Goal: Entertainment & Leisure: Consume media (video, audio)

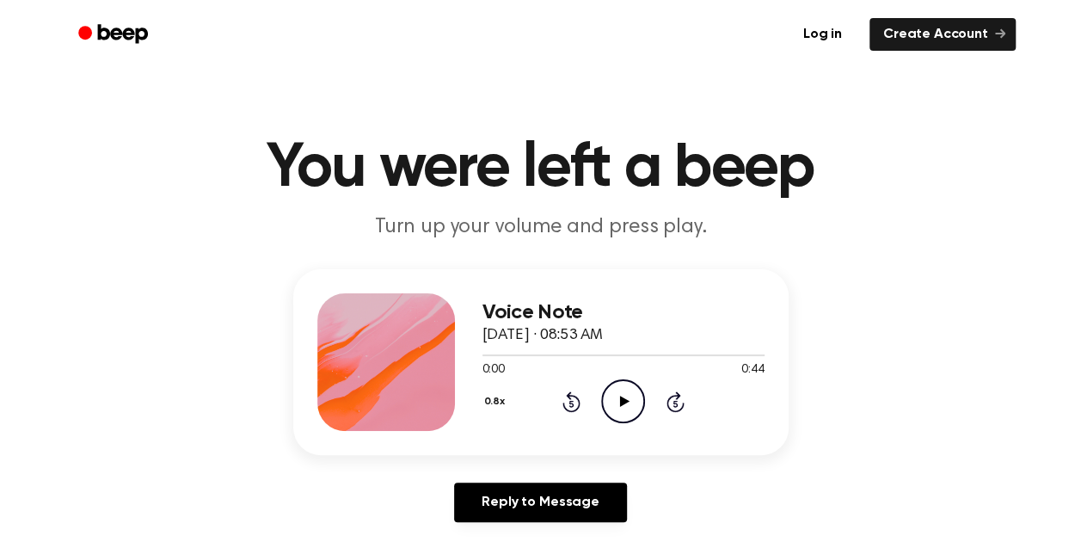
click at [613, 394] on icon "Play Audio" at bounding box center [623, 401] width 44 height 44
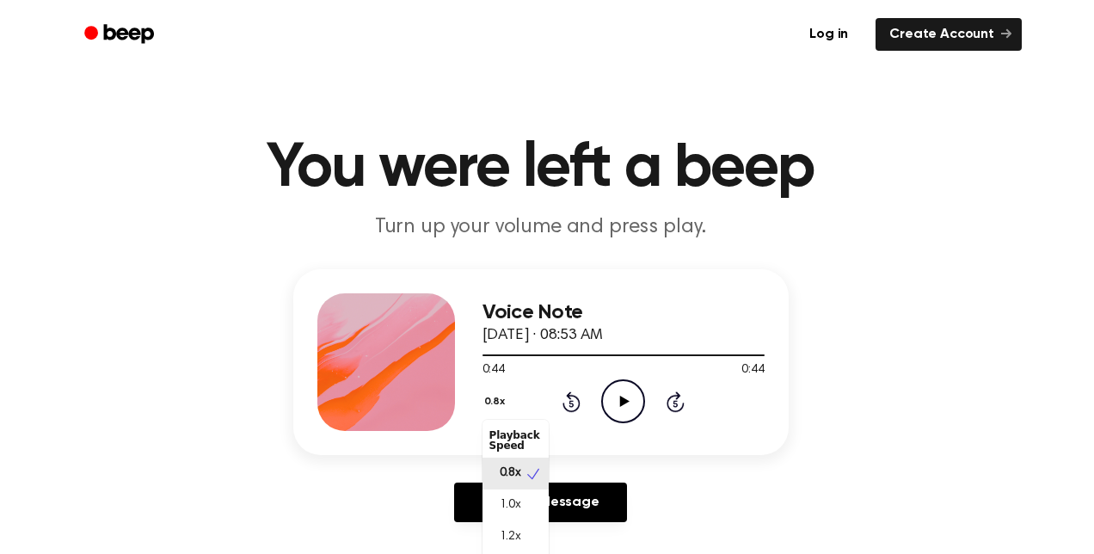
click at [491, 396] on button "0.8x" at bounding box center [496, 401] width 29 height 29
click at [631, 415] on div "0.8x Playback Speed 0.8x 1.0x 1.2x 1.5x 2.0x Rewind 5 seconds Play Audio Skip 5…" at bounding box center [623, 401] width 282 height 44
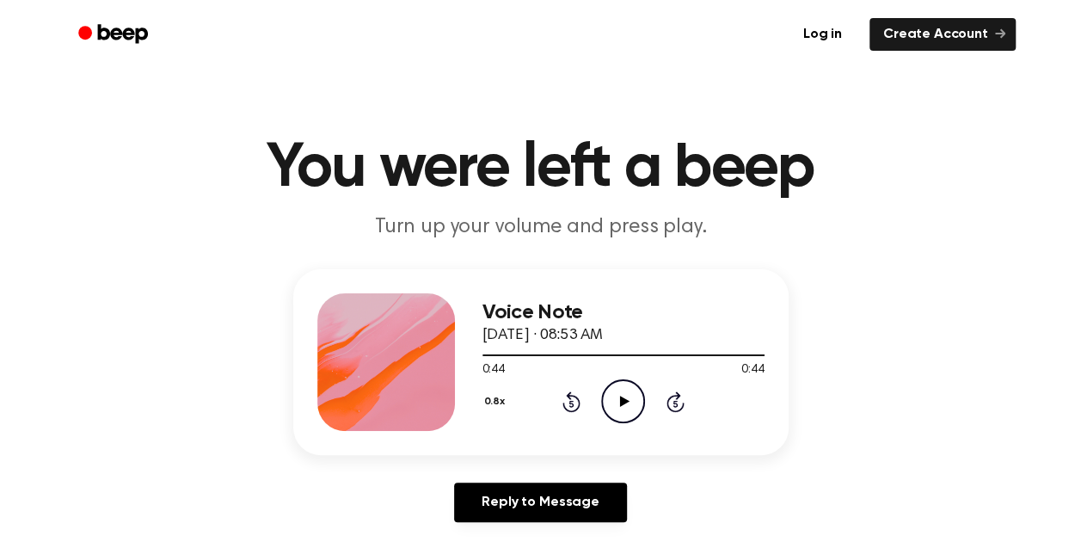
click at [626, 402] on icon at bounding box center [624, 401] width 9 height 11
click at [631, 397] on icon "Play Audio" at bounding box center [623, 401] width 44 height 44
click at [631, 402] on icon "Pause Audio" at bounding box center [623, 401] width 44 height 44
click at [561, 408] on icon "Rewind 5 seconds" at bounding box center [570, 401] width 19 height 22
click at [563, 408] on icon "Rewind 5 seconds" at bounding box center [570, 401] width 19 height 22
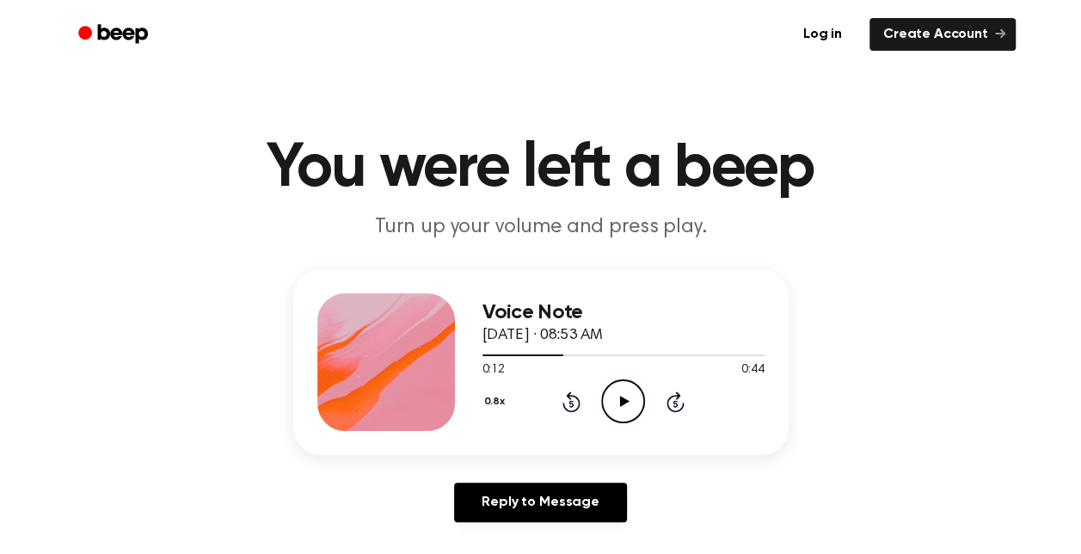
click at [630, 399] on icon "Play Audio" at bounding box center [623, 401] width 44 height 44
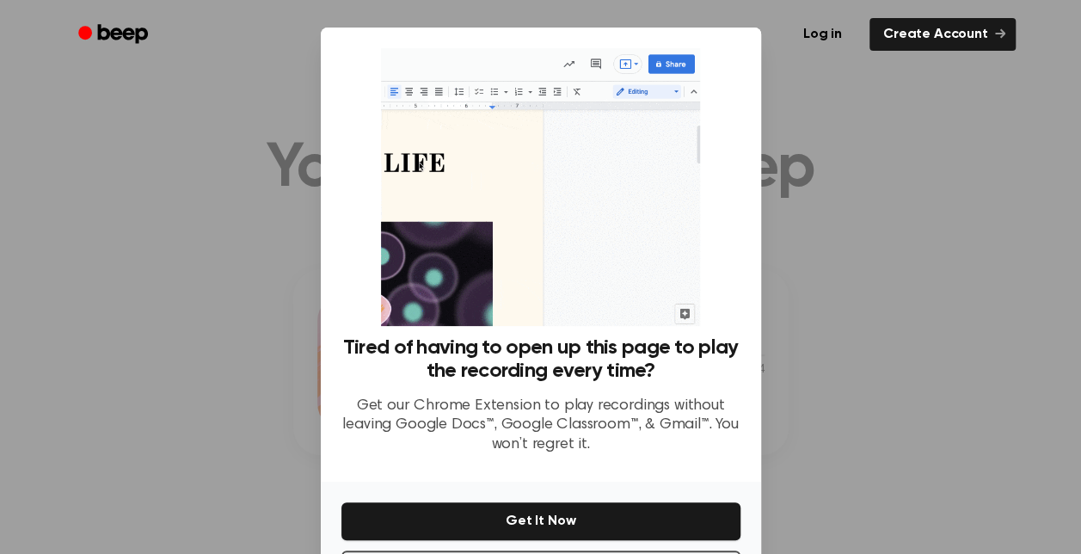
scroll to position [72, 0]
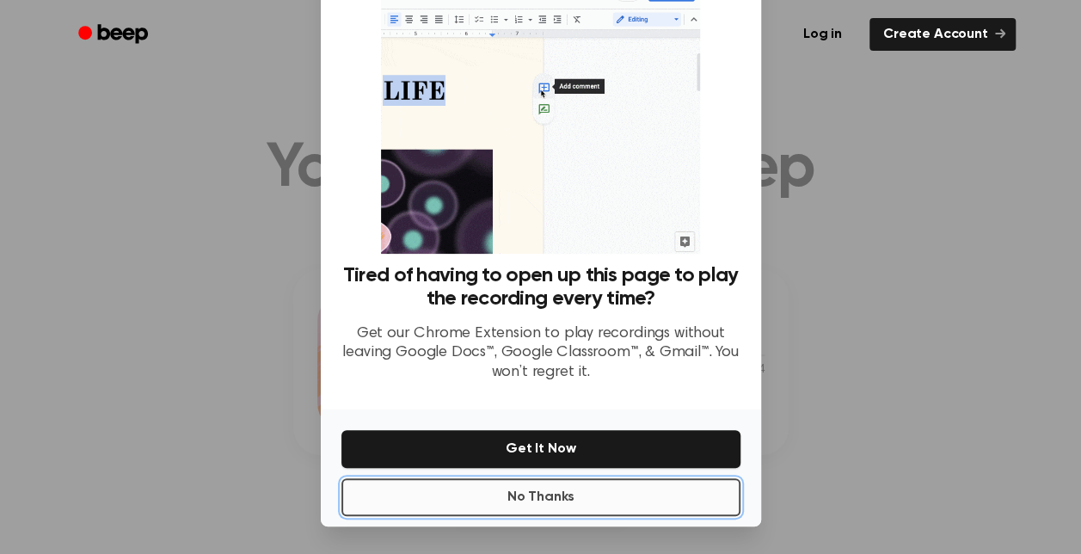
click at [530, 506] on button "No Thanks" at bounding box center [540, 497] width 399 height 38
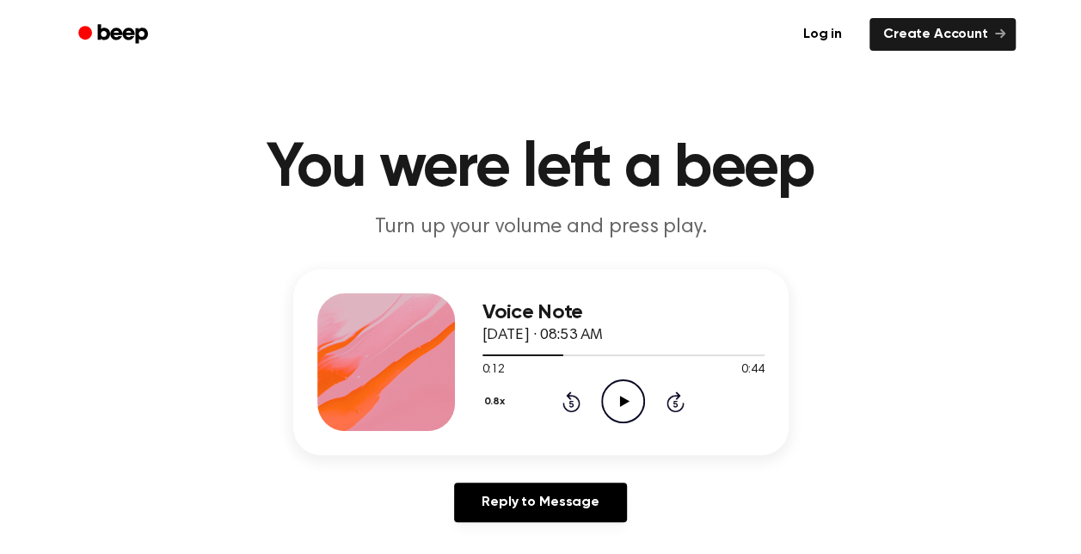
click at [611, 390] on icon "Play Audio" at bounding box center [623, 401] width 44 height 44
click at [614, 390] on icon "Pause Audio" at bounding box center [623, 401] width 44 height 44
click at [561, 389] on div "0.8x Rewind 5 seconds Play Audio Skip 5 seconds" at bounding box center [623, 401] width 282 height 44
click at [565, 394] on icon "Rewind 5 seconds" at bounding box center [570, 401] width 19 height 22
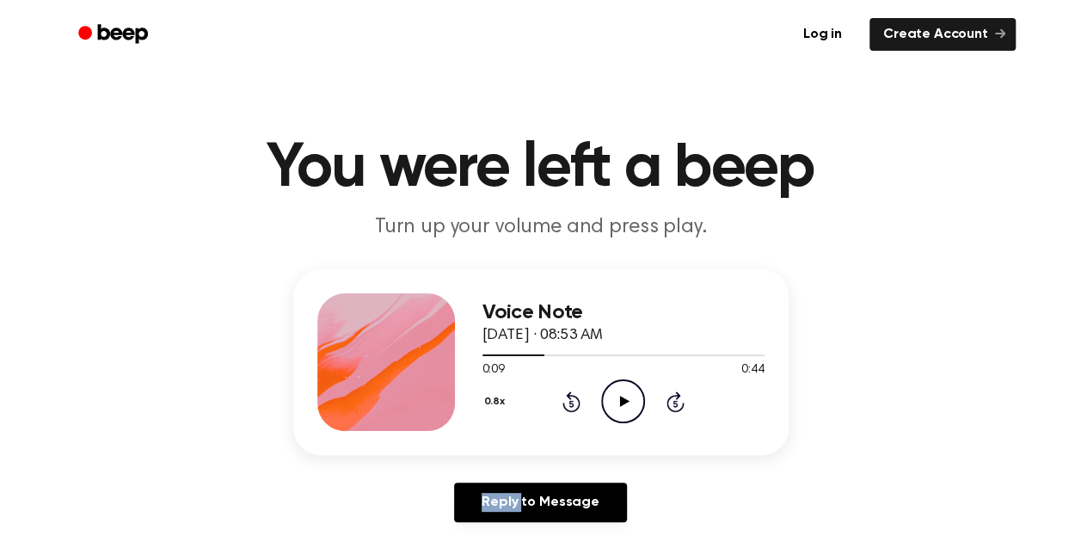
click at [565, 394] on icon "Rewind 5 seconds" at bounding box center [570, 401] width 19 height 22
drag, startPoint x: 565, startPoint y: 394, endPoint x: 629, endPoint y: 403, distance: 65.2
click at [629, 403] on icon "Play Audio" at bounding box center [623, 401] width 44 height 44
click at [617, 410] on icon "Pause Audio" at bounding box center [623, 401] width 44 height 44
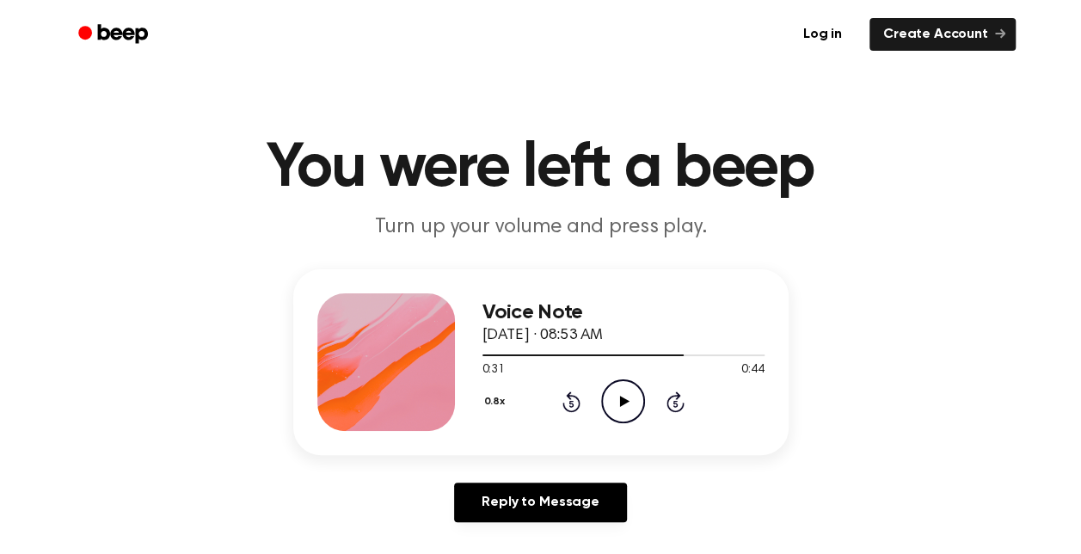
click at [621, 411] on icon "Play Audio" at bounding box center [623, 401] width 44 height 44
